Goal: Check status: Check status

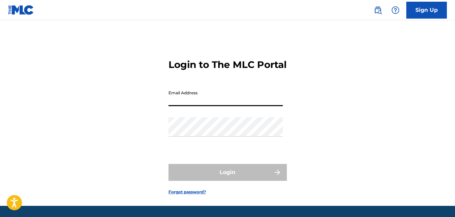
click at [191, 106] on input "Email Address" at bounding box center [225, 96] width 114 height 19
type input "princesumpafoundation@gmail.com"
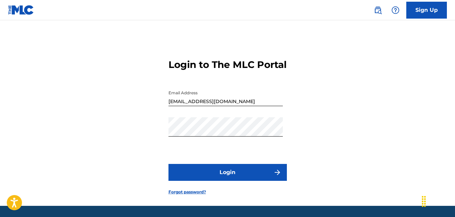
click at [230, 181] on button "Login" at bounding box center [227, 172] width 118 height 17
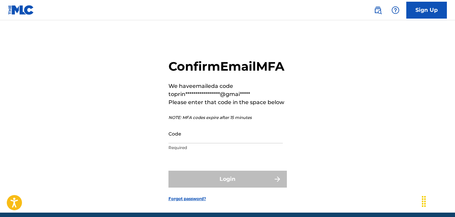
click at [205, 143] on input "Code" at bounding box center [225, 133] width 114 height 19
paste input "889478"
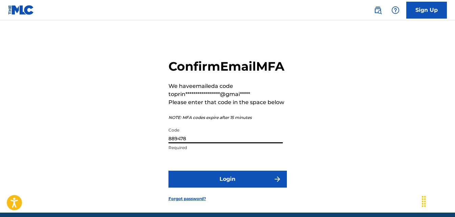
type input "889478"
click at [230, 187] on button "Login" at bounding box center [227, 179] width 118 height 17
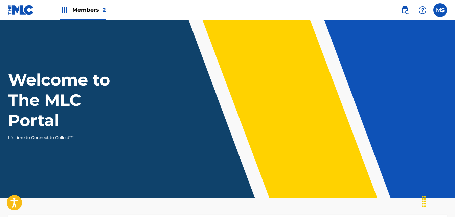
click at [75, 10] on span "Members 2" at bounding box center [88, 10] width 33 height 8
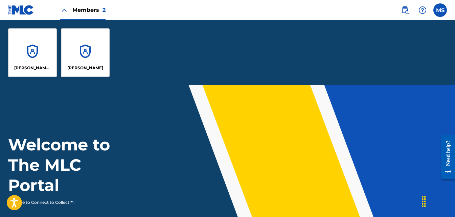
click at [39, 57] on div "MCPRINCE BEVERLEYHILLS SUMPER" at bounding box center [32, 52] width 49 height 49
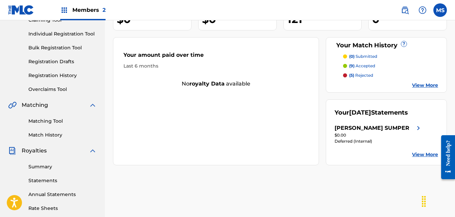
scroll to position [68, 0]
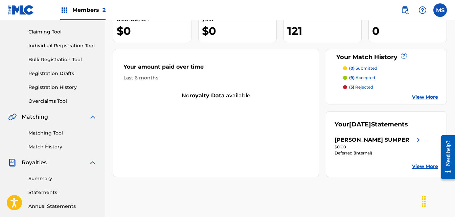
click at [65, 88] on link "Registration History" at bounding box center [62, 87] width 68 height 7
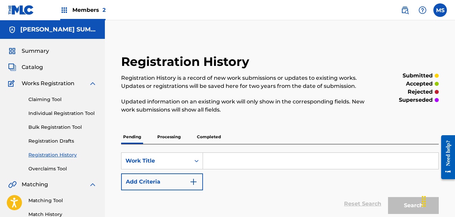
click at [212, 137] on p "Completed" at bounding box center [209, 137] width 28 height 14
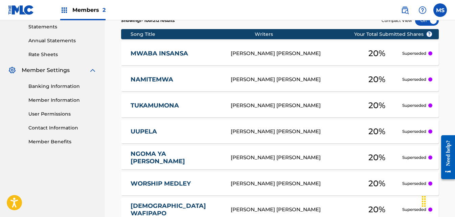
scroll to position [271, 0]
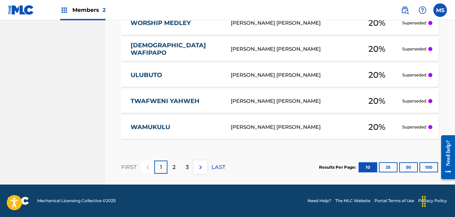
click at [434, 167] on button "100" at bounding box center [428, 167] width 19 height 10
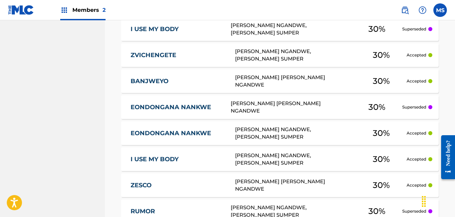
scroll to position [2457, 0]
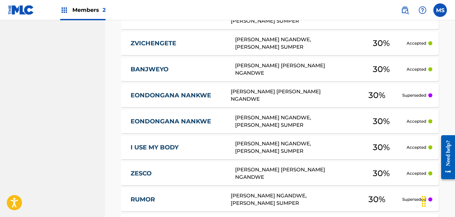
click at [378, 147] on span "30 %" at bounding box center [381, 147] width 17 height 12
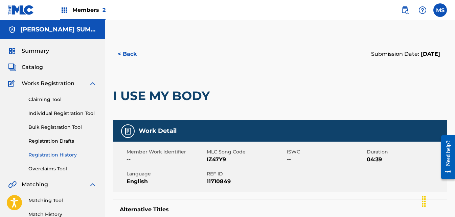
click at [130, 56] on button "< Back" at bounding box center [133, 54] width 41 height 17
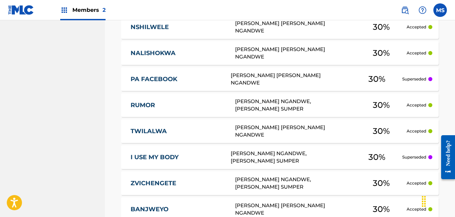
scroll to position [2333, 0]
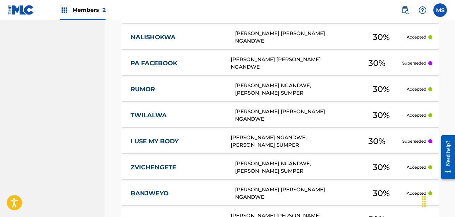
click at [174, 143] on link "I USE MY BODY" at bounding box center [176, 142] width 91 height 8
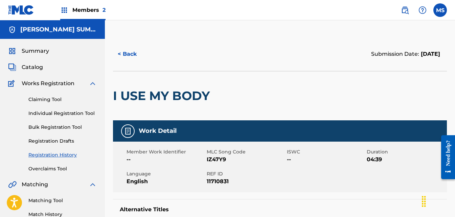
click at [132, 57] on button "< Back" at bounding box center [133, 54] width 41 height 17
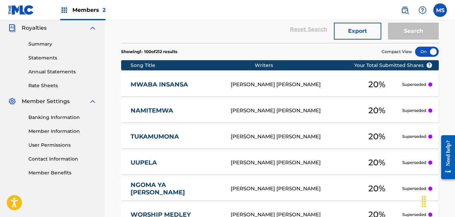
click at [68, 10] on img at bounding box center [64, 10] width 8 height 8
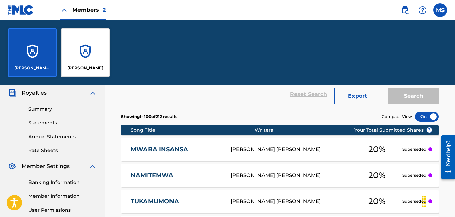
scroll to position [267, 0]
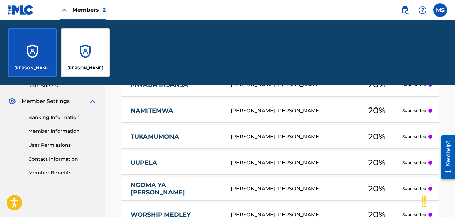
click at [28, 57] on div "MCPRINCE BEVERLEYHILLS SUMPER" at bounding box center [32, 52] width 49 height 49
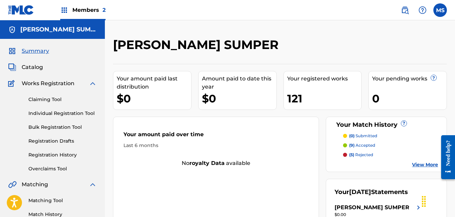
click at [364, 144] on p "(9) accepted" at bounding box center [362, 145] width 26 height 6
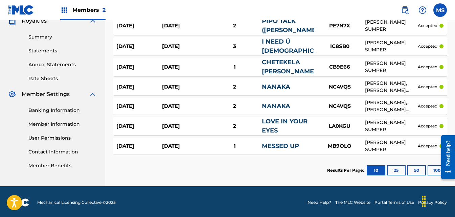
scroll to position [210, 0]
